Goal: Browse casually: Explore the website without a specific task or goal

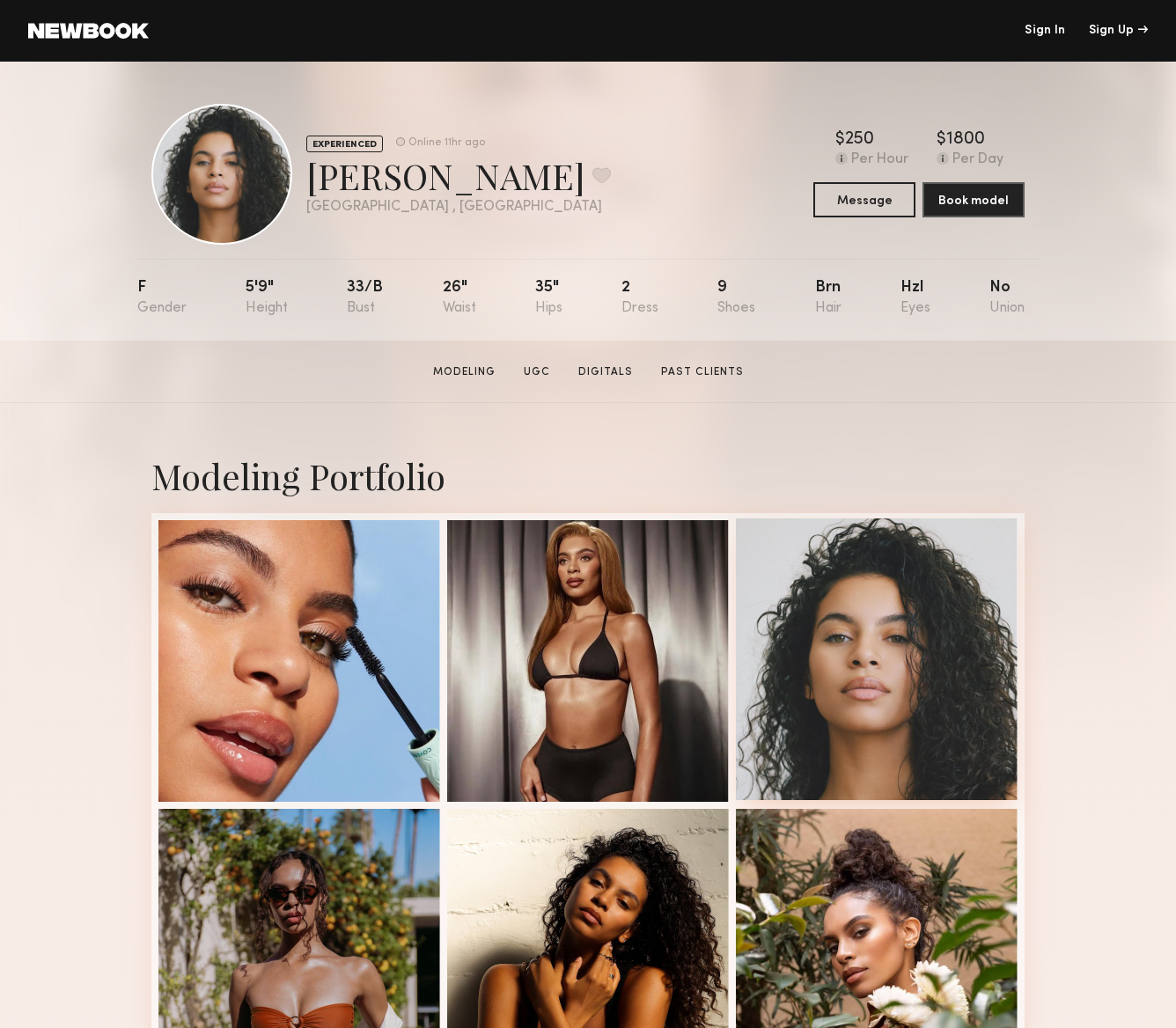
click at [973, 661] on div at bounding box center [877, 659] width 281 height 281
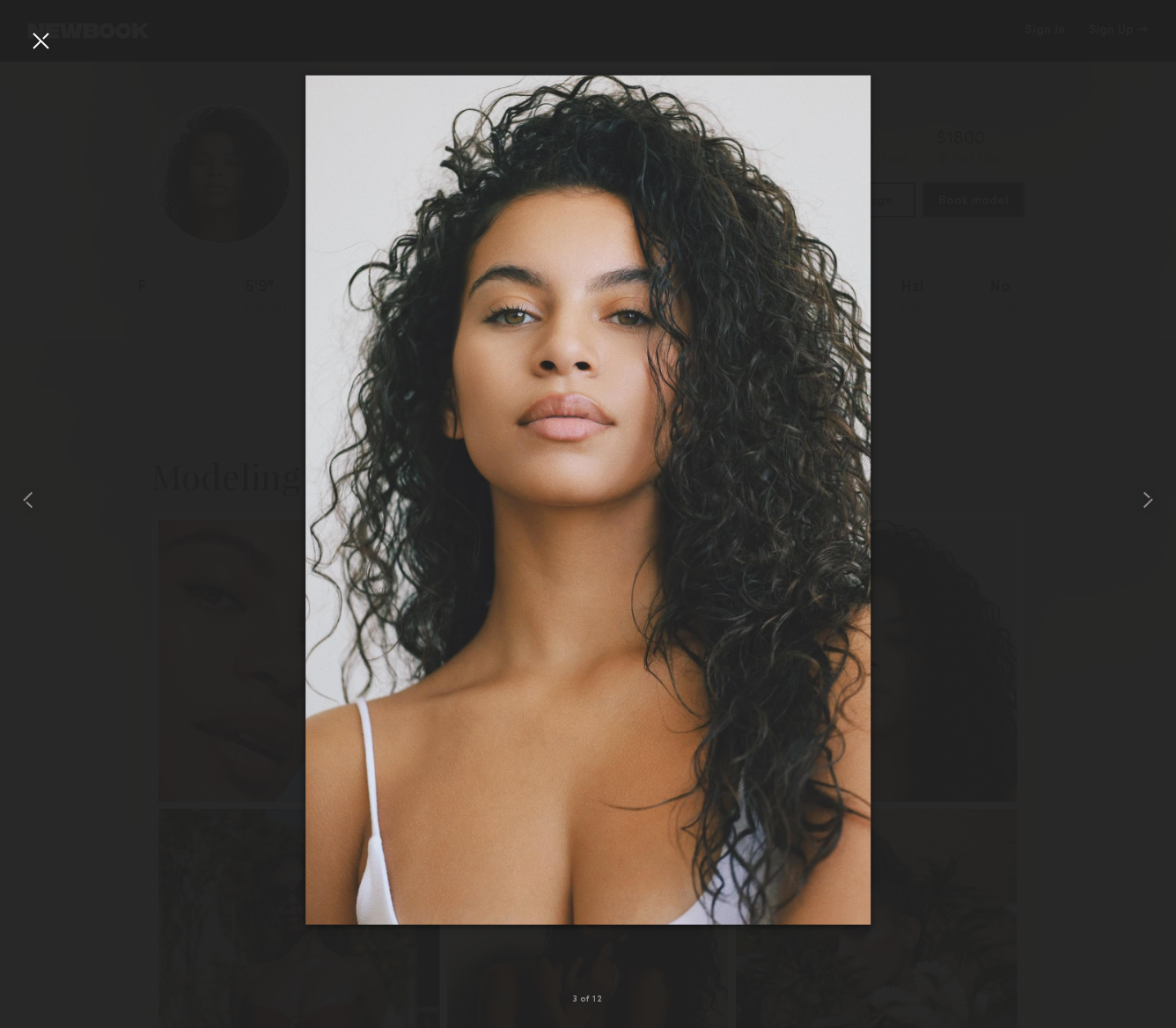
click at [1000, 545] on div at bounding box center [588, 499] width 1176 height 944
click at [51, 41] on div at bounding box center [39, 39] width 28 height 28
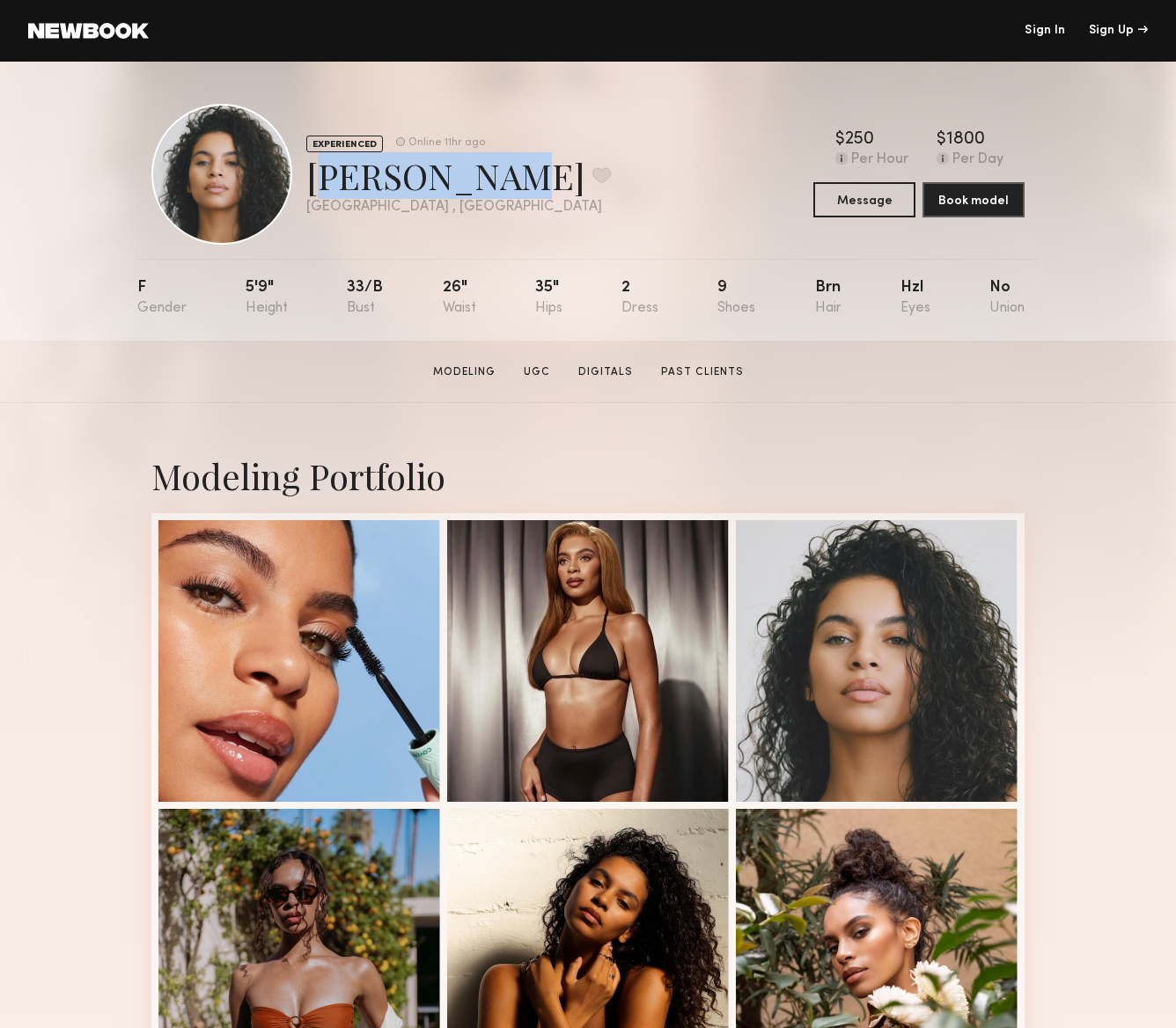
drag, startPoint x: 469, startPoint y: 178, endPoint x: 518, endPoint y: 187, distance: 49.8
click at [313, 168] on div "Arianna B. Favorite" at bounding box center [459, 176] width 305 height 47
copy div "Arianna B."
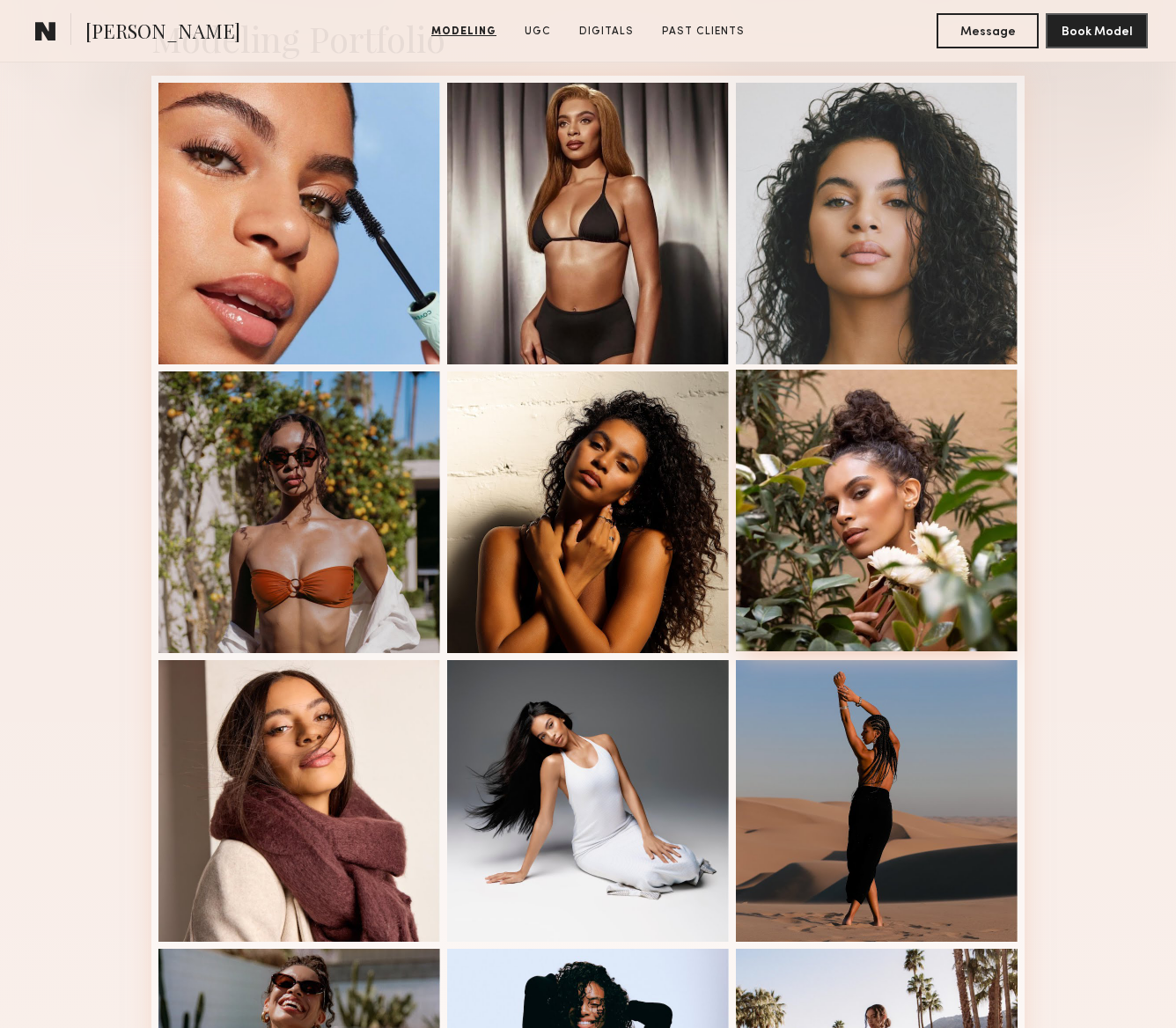
scroll to position [814, 0]
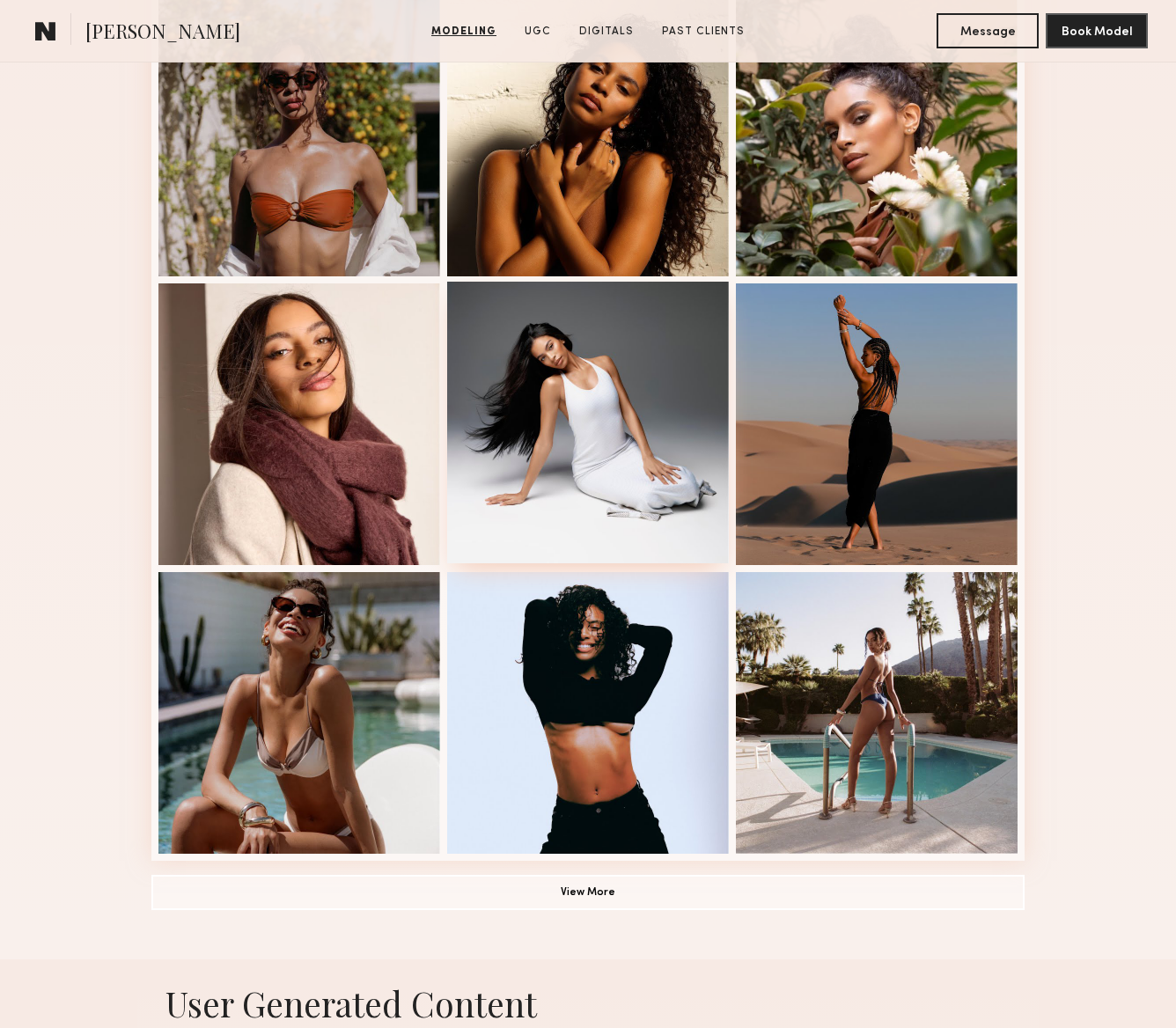
click at [636, 487] on div at bounding box center [588, 422] width 281 height 281
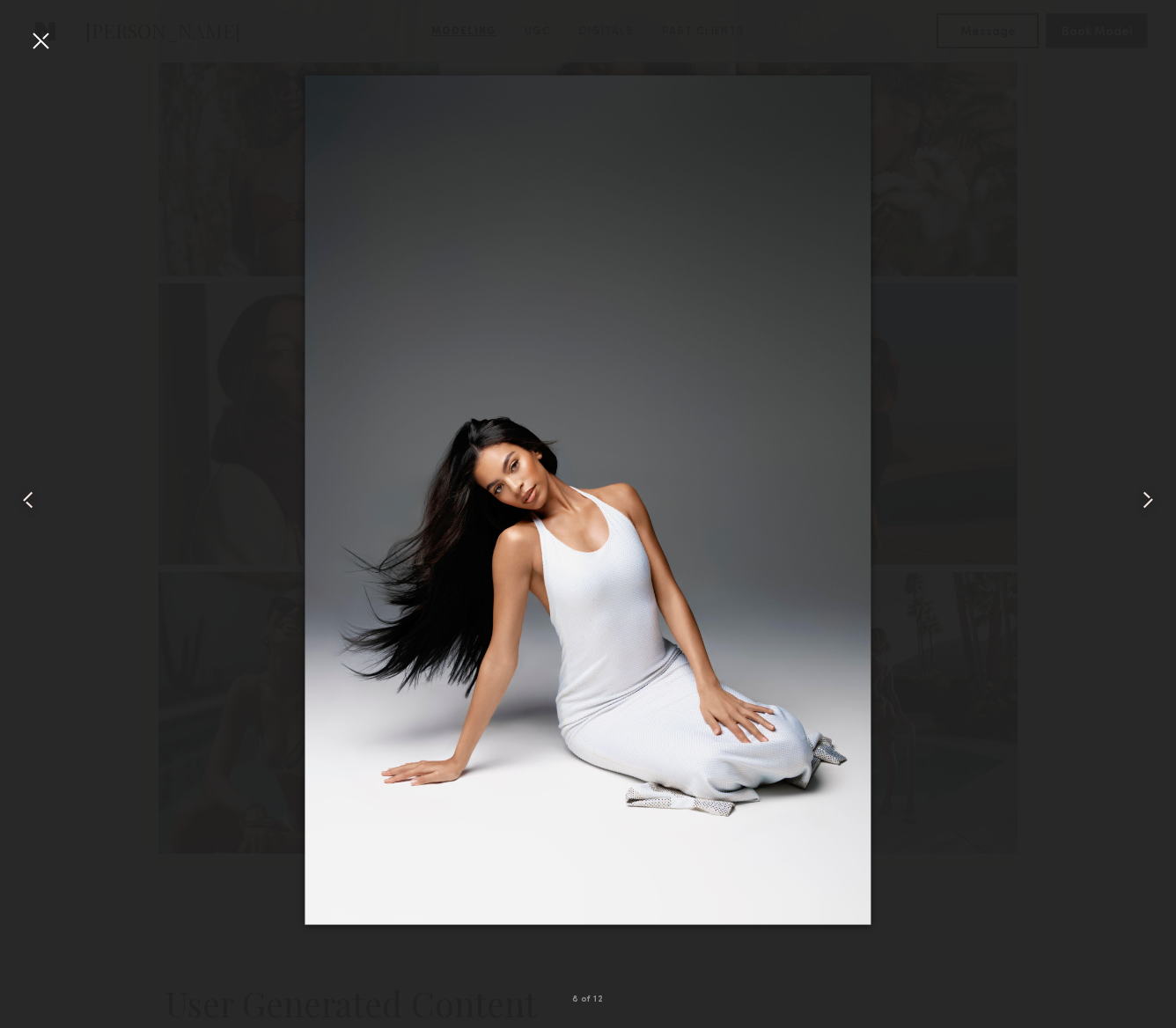
drag, startPoint x: 1042, startPoint y: 81, endPoint x: 88, endPoint y: 45, distance: 954.7
click at [1042, 81] on div at bounding box center [588, 499] width 1176 height 944
click at [48, 47] on div at bounding box center [39, 39] width 28 height 28
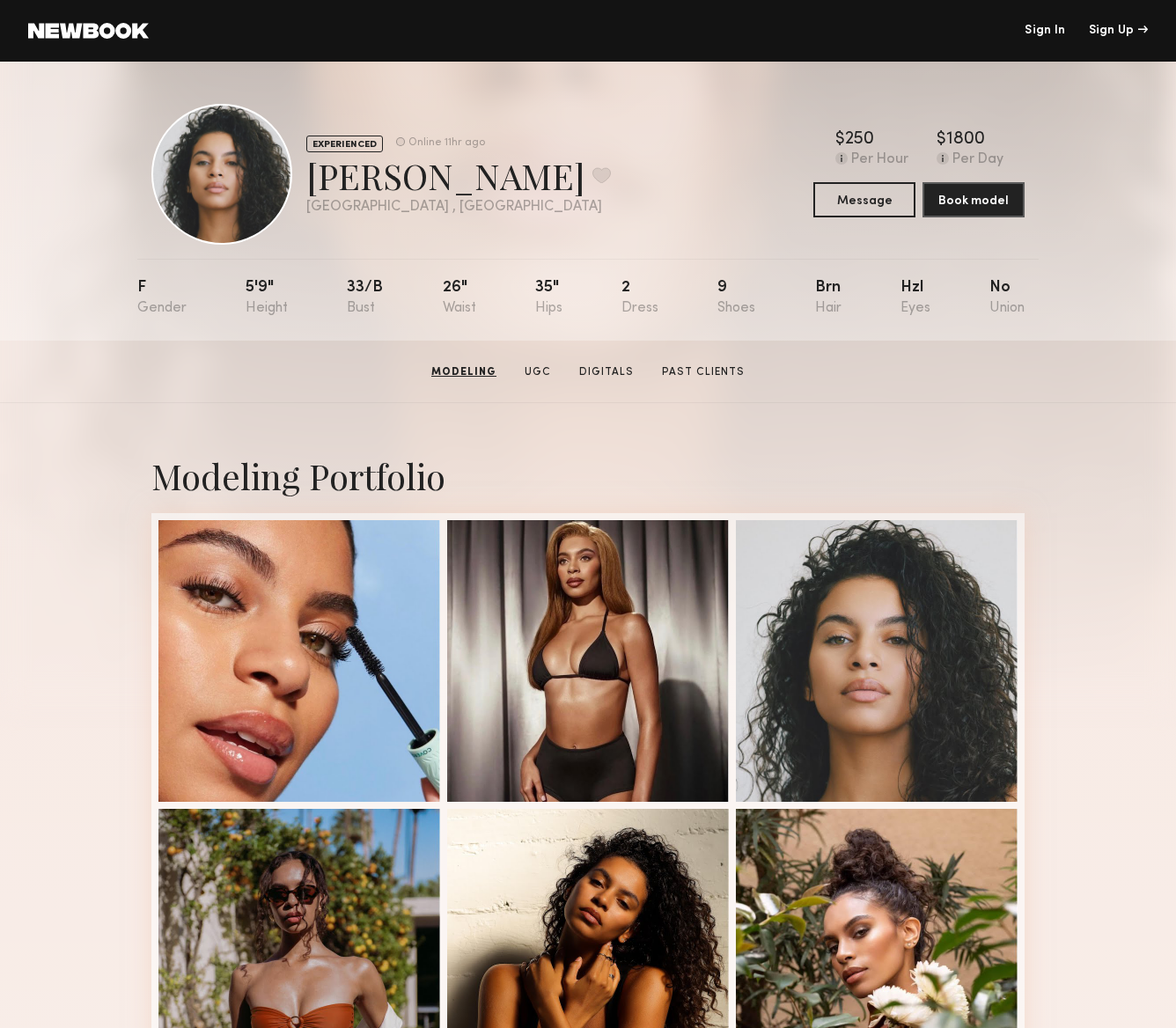
scroll to position [0, 0]
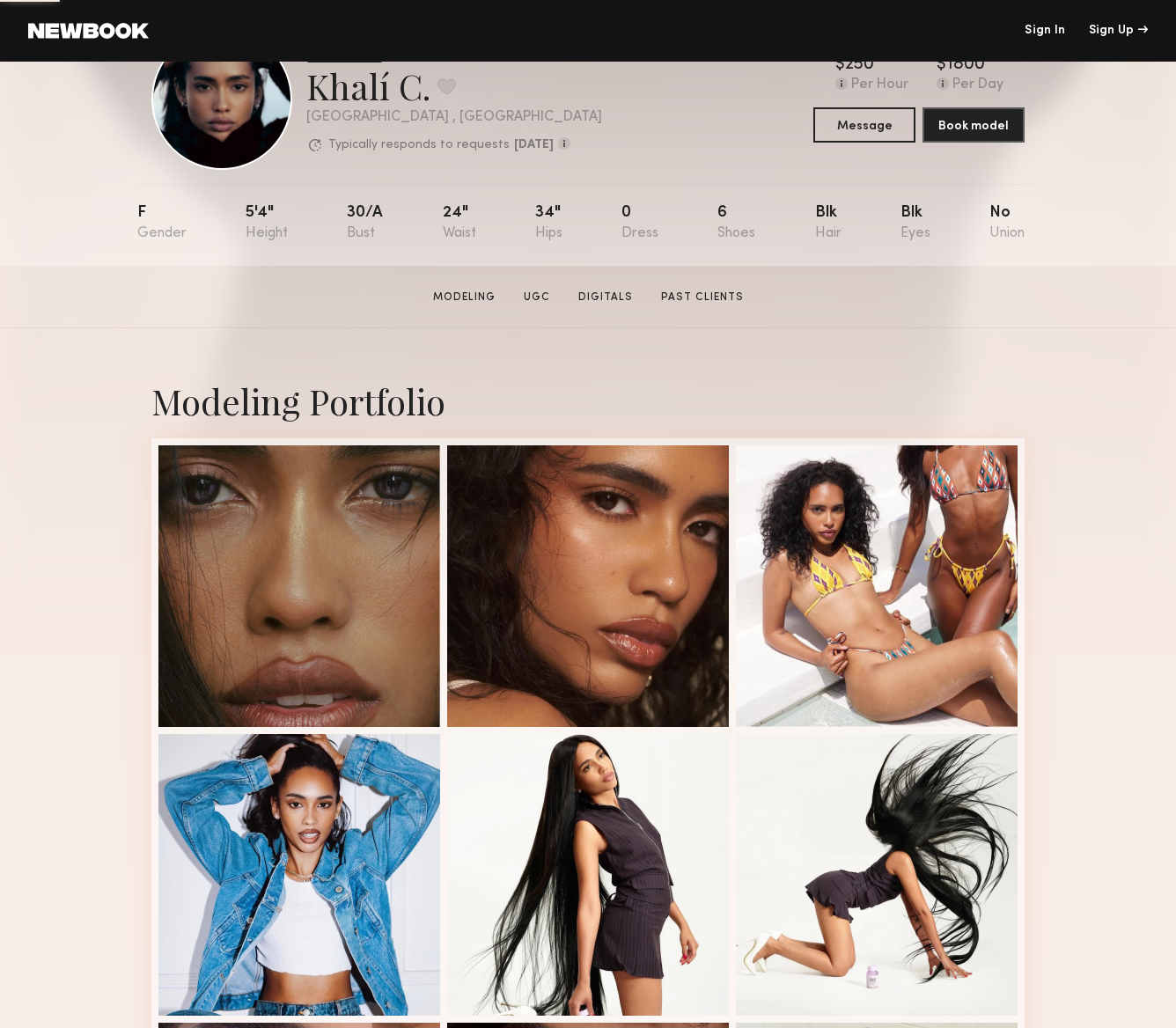
scroll to position [102, 0]
